Goal: Transaction & Acquisition: Subscribe to service/newsletter

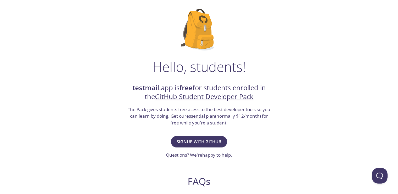
scroll to position [30, 0]
click at [213, 141] on span "Signup with GitHub" at bounding box center [199, 141] width 45 height 7
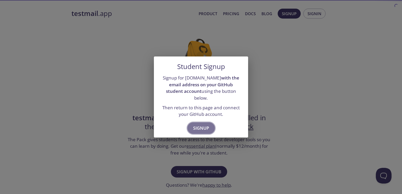
click at [203, 125] on span "Signup" at bounding box center [201, 128] width 16 height 7
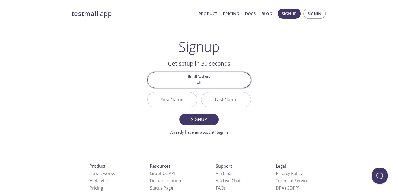
type input "[EMAIL_ADDRESS][DOMAIN_NAME]"
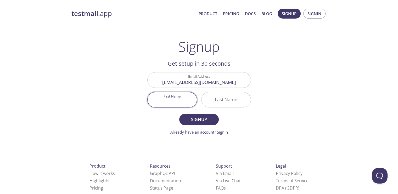
click at [186, 101] on input "First Name" at bounding box center [172, 99] width 49 height 15
type input "Pankaj"
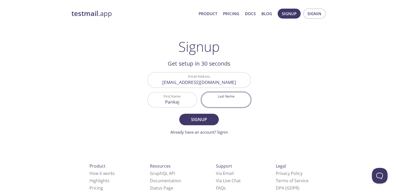
click at [227, 104] on input "Last Name" at bounding box center [226, 99] width 49 height 15
type input "kumar"
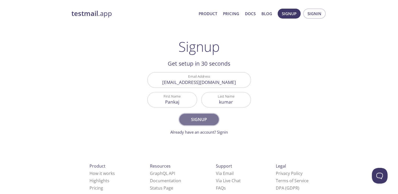
click at [208, 120] on span "Signup" at bounding box center [199, 119] width 28 height 7
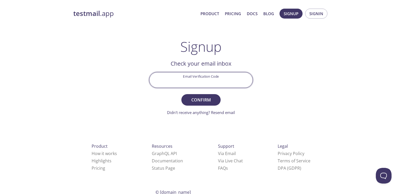
click at [203, 79] on input "Email Verification Code" at bounding box center [201, 80] width 103 height 15
type input "19Q72SS"
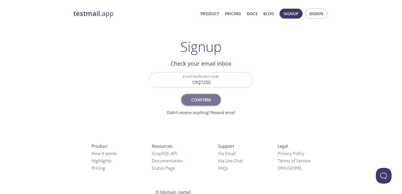
click at [201, 100] on span "Confirm" at bounding box center [201, 99] width 28 height 7
